Goal: Information Seeking & Learning: Learn about a topic

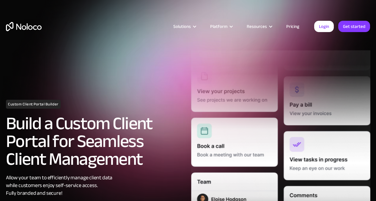
click at [293, 27] on link "Pricing" at bounding box center [293, 27] width 28 height 8
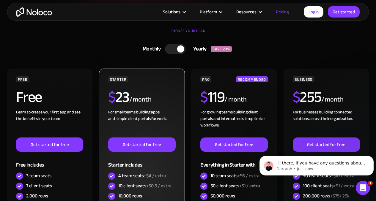
scroll to position [130, 0]
